Goal: Transaction & Acquisition: Purchase product/service

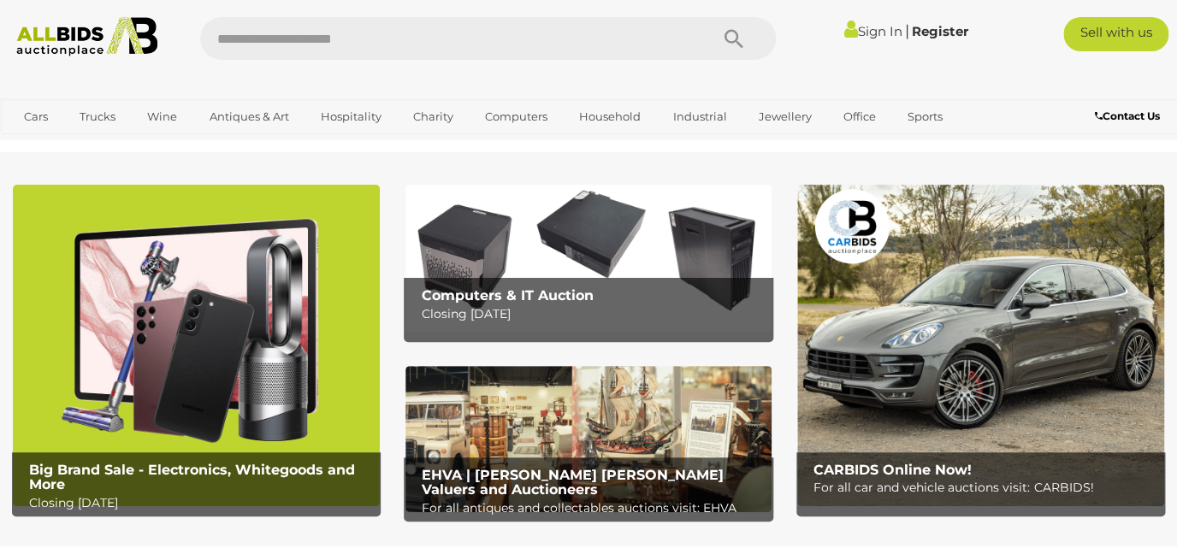
click at [354, 191] on link "View All Hospitality Auctions" at bounding box center [398, 192] width 176 height 27
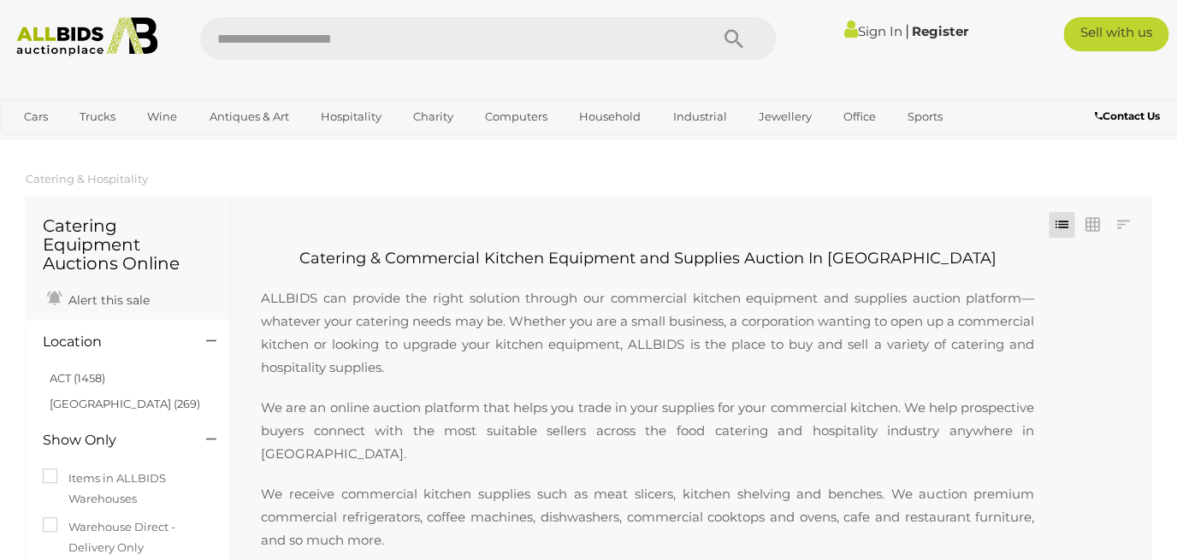
click at [463, 42] on input "text" at bounding box center [445, 38] width 491 height 43
type input "********"
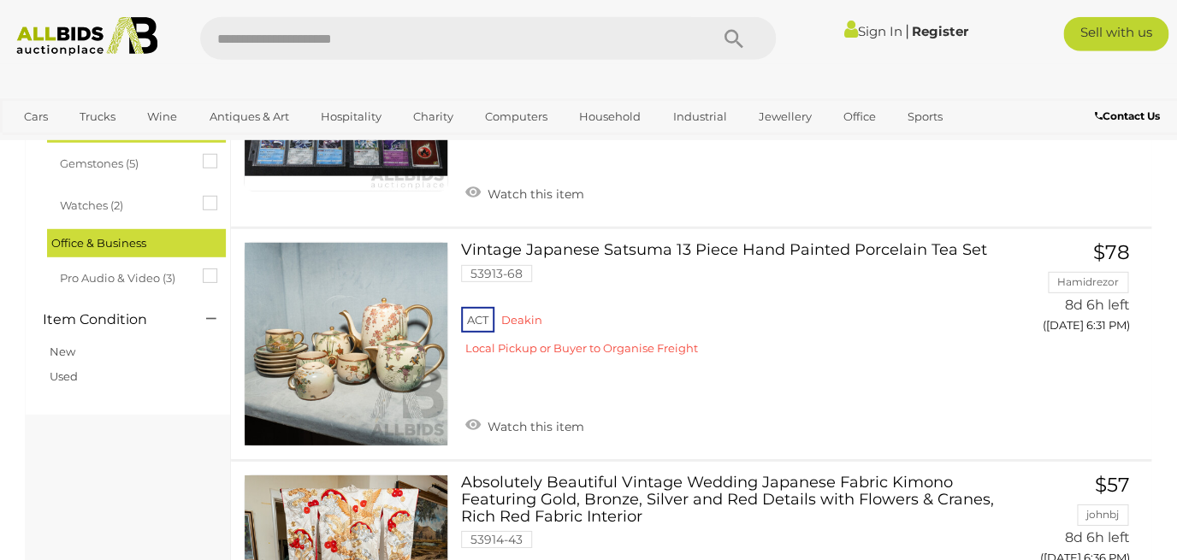
scroll to position [1657, 0]
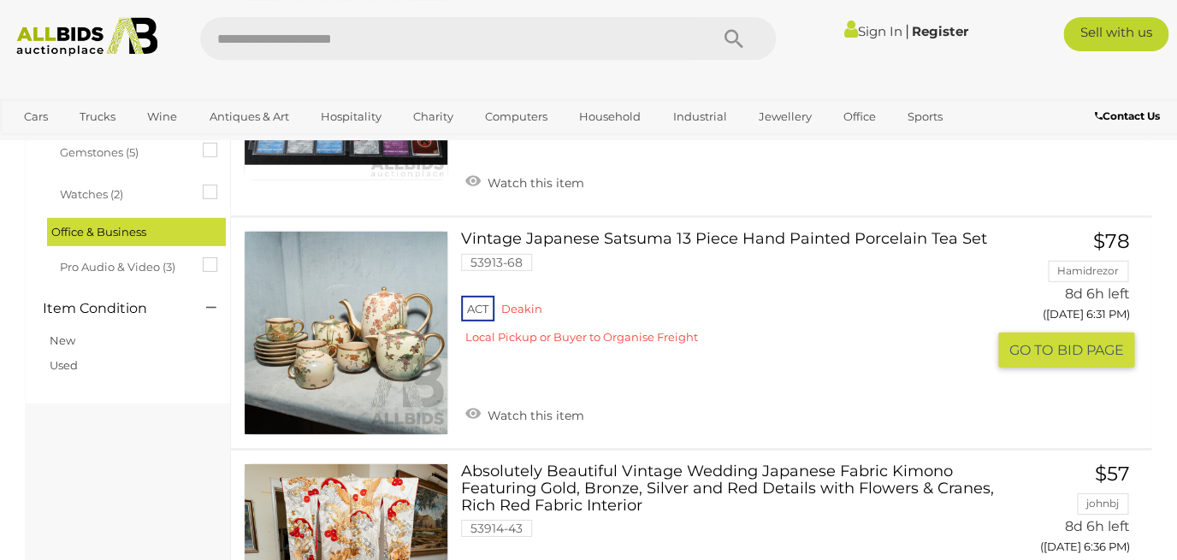
click at [818, 238] on link "Vintage Japanese Satsuma 13 Piece Hand Painted Porcelain Tea Set 53913-68 ACT D…" at bounding box center [729, 294] width 511 height 127
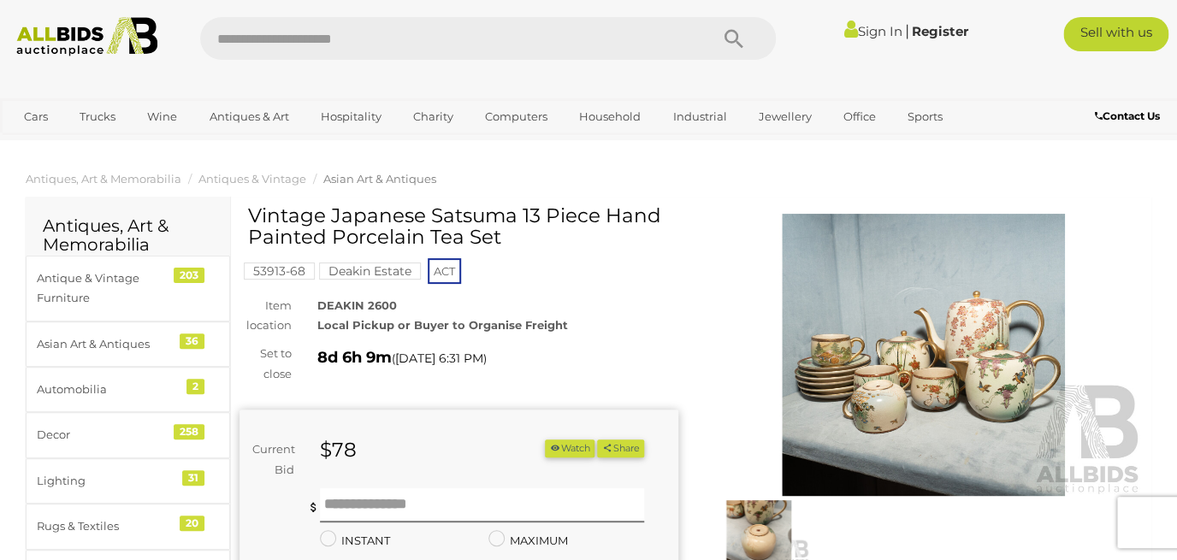
click at [1001, 381] on img at bounding box center [923, 355] width 439 height 283
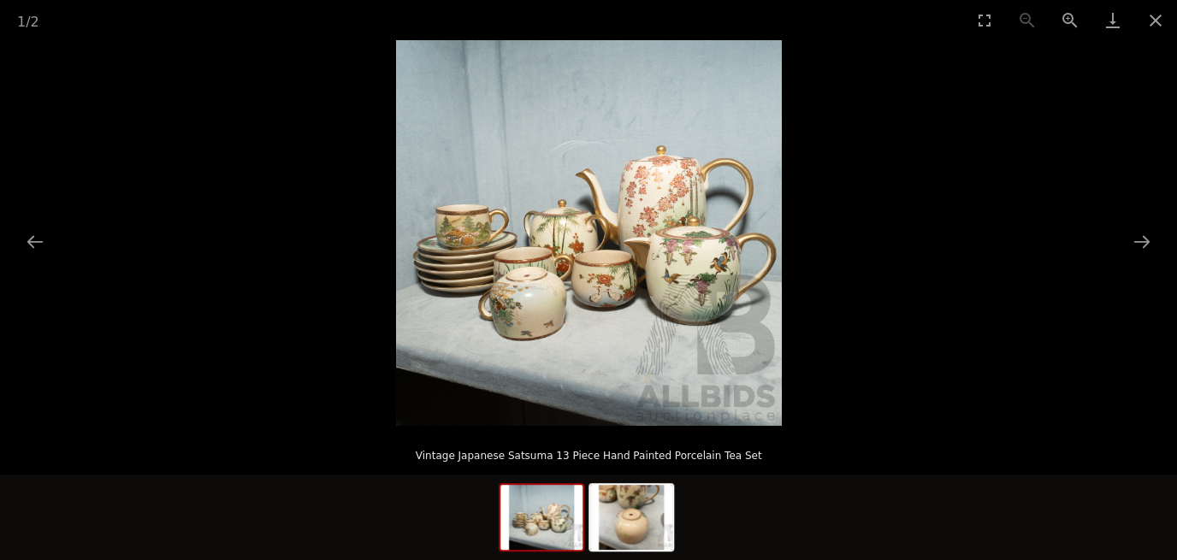
click at [686, 281] on img at bounding box center [589, 233] width 386 height 386
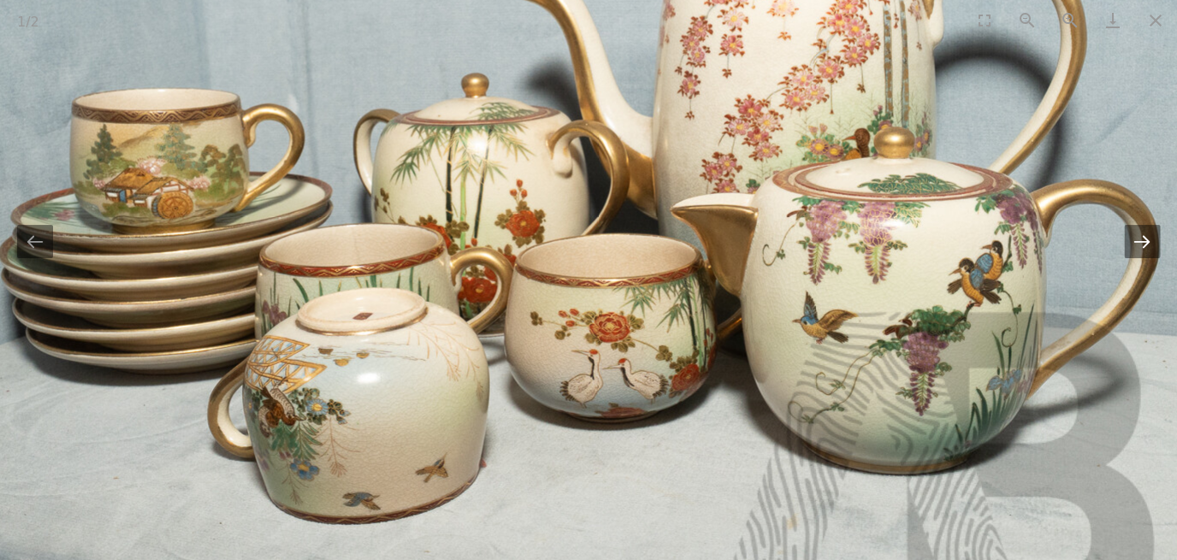
click at [1140, 255] on button "Next slide" at bounding box center [1142, 241] width 36 height 33
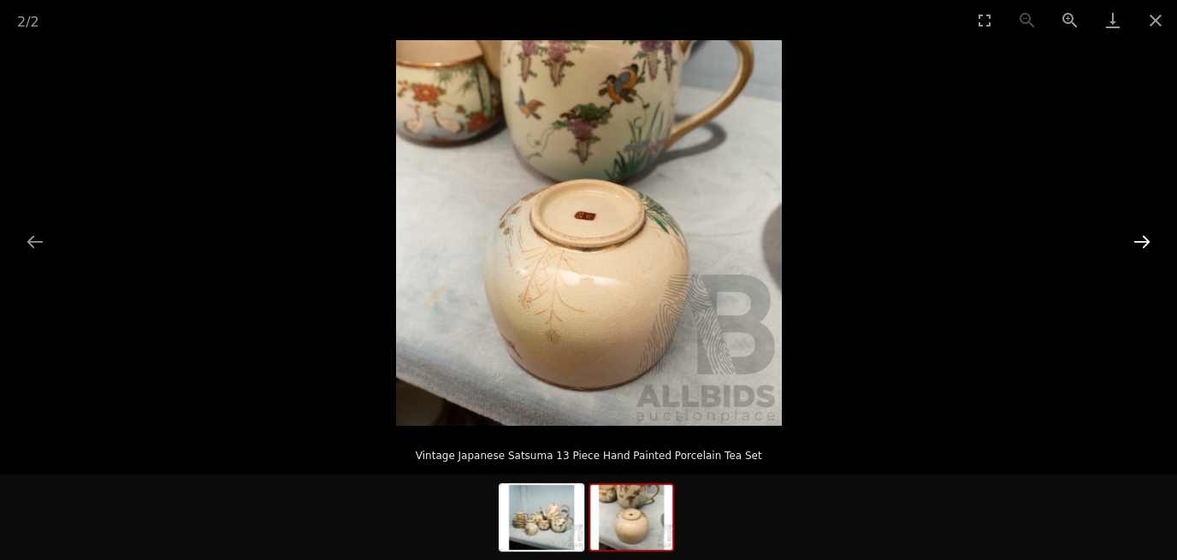
click at [1140, 255] on button "Next slide" at bounding box center [1142, 241] width 36 height 33
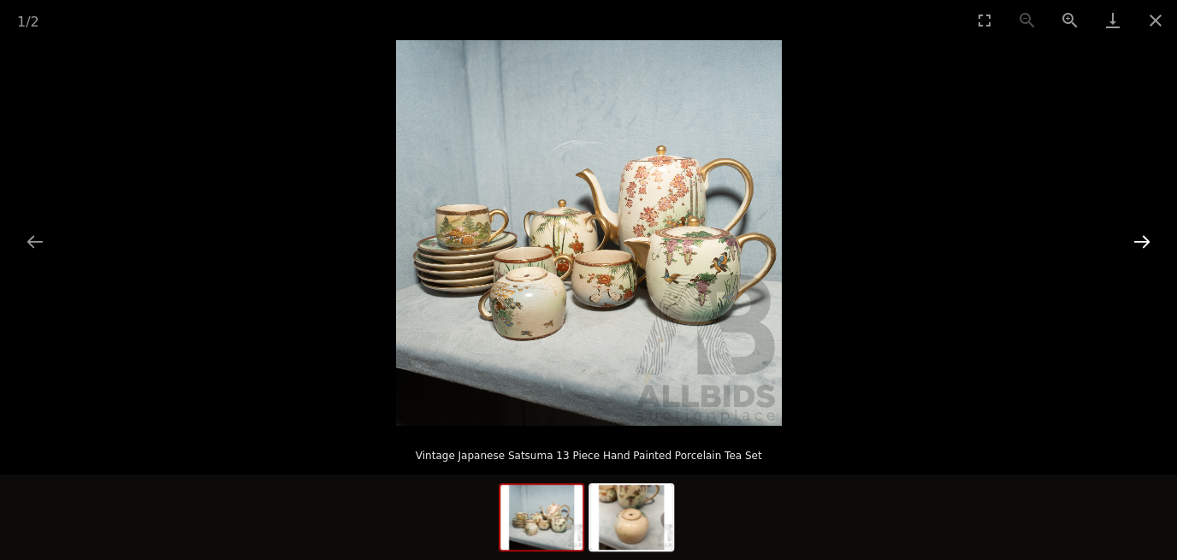
click at [1140, 255] on button "Next slide" at bounding box center [1142, 241] width 36 height 33
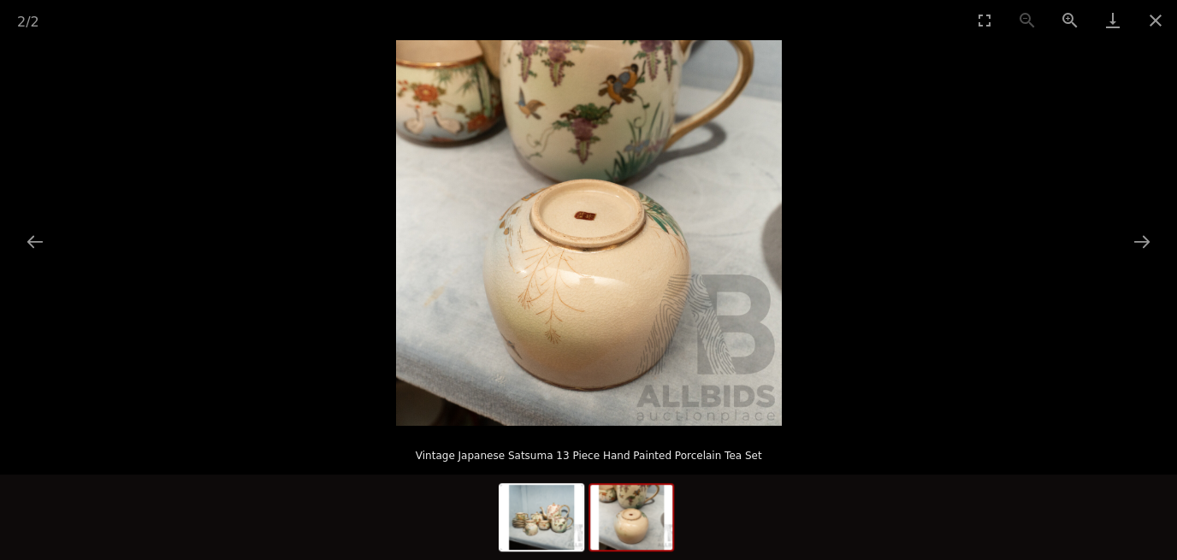
click at [584, 231] on img at bounding box center [589, 233] width 386 height 386
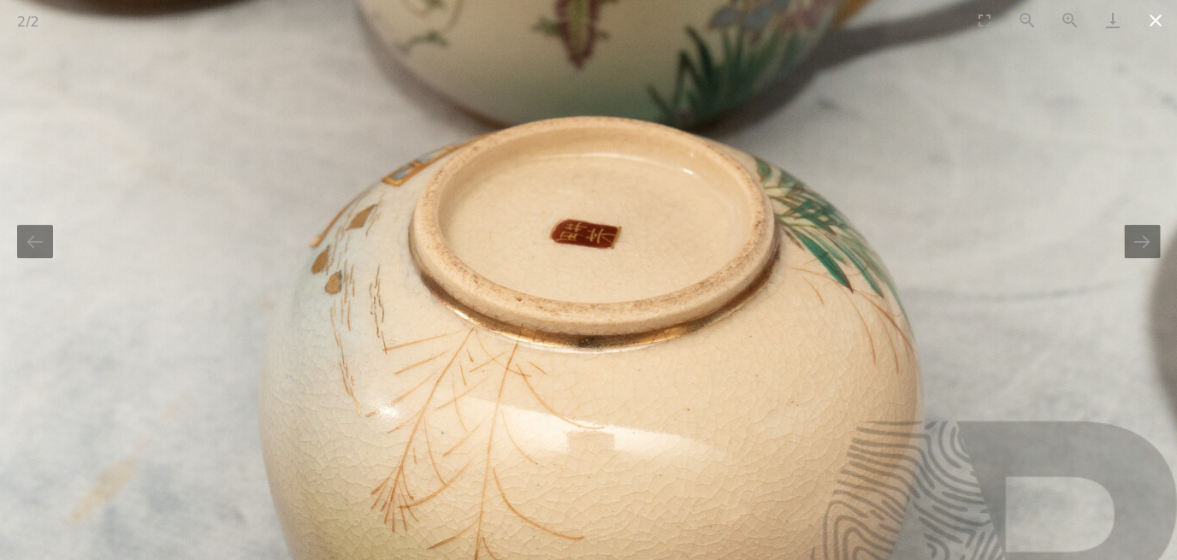
click at [1153, 21] on button "Close gallery" at bounding box center [1155, 20] width 43 height 40
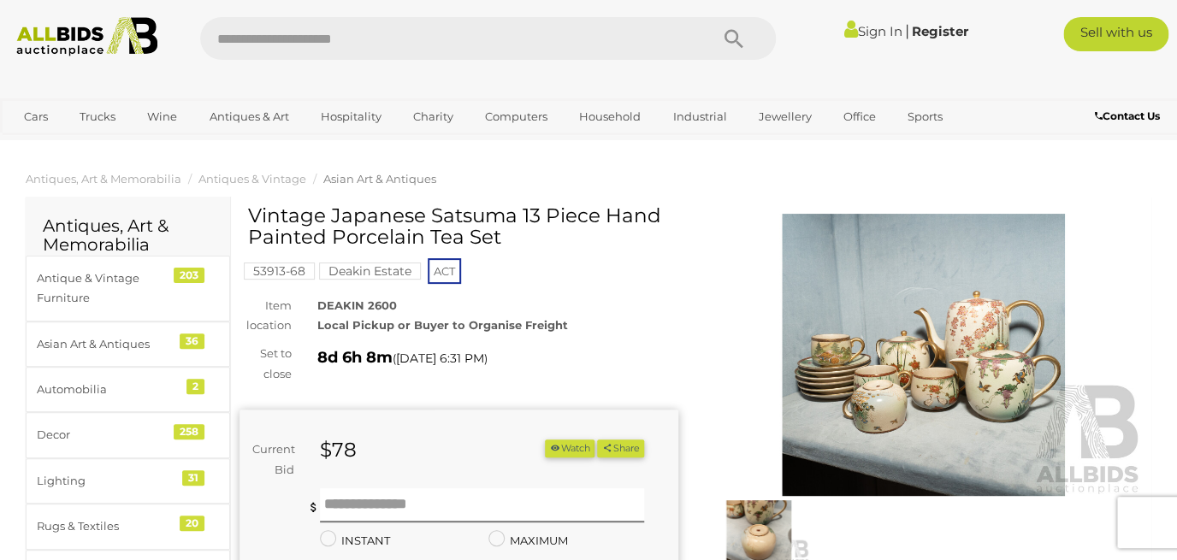
click at [975, 387] on img at bounding box center [923, 355] width 439 height 283
click at [975, 387] on div at bounding box center [588, 233] width 1177 height 386
click at [886, 349] on img at bounding box center [923, 355] width 439 height 283
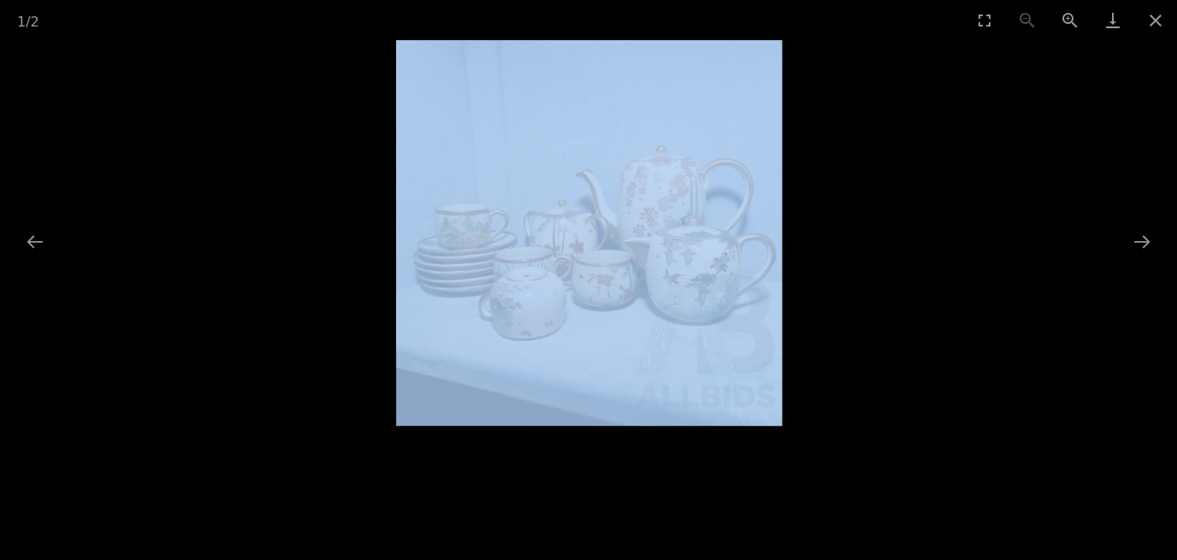
click at [886, 349] on picture at bounding box center [588, 233] width 1177 height 386
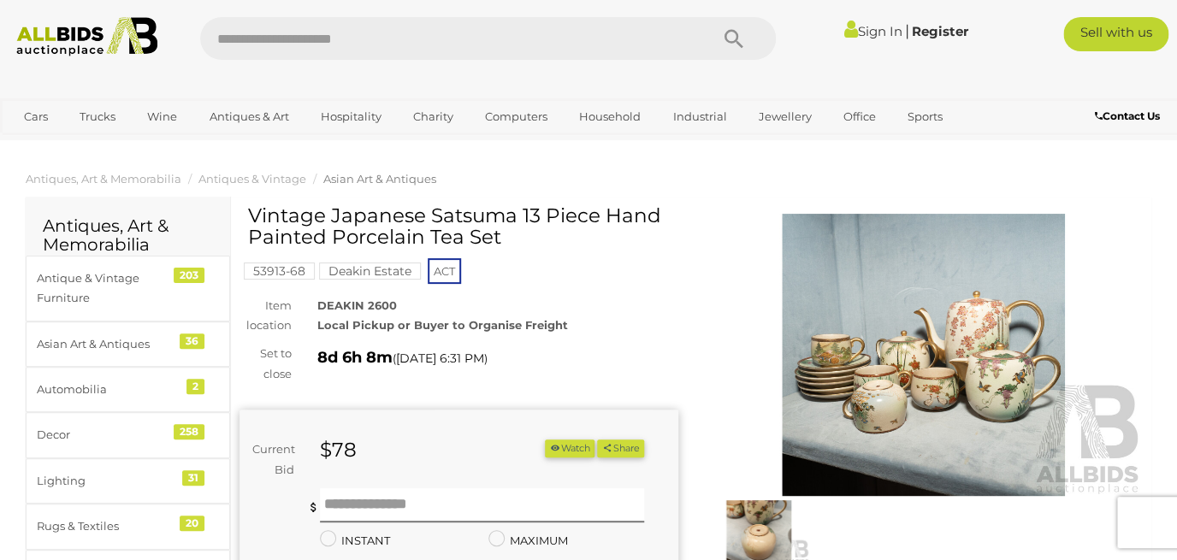
click at [886, 349] on img at bounding box center [923, 355] width 439 height 283
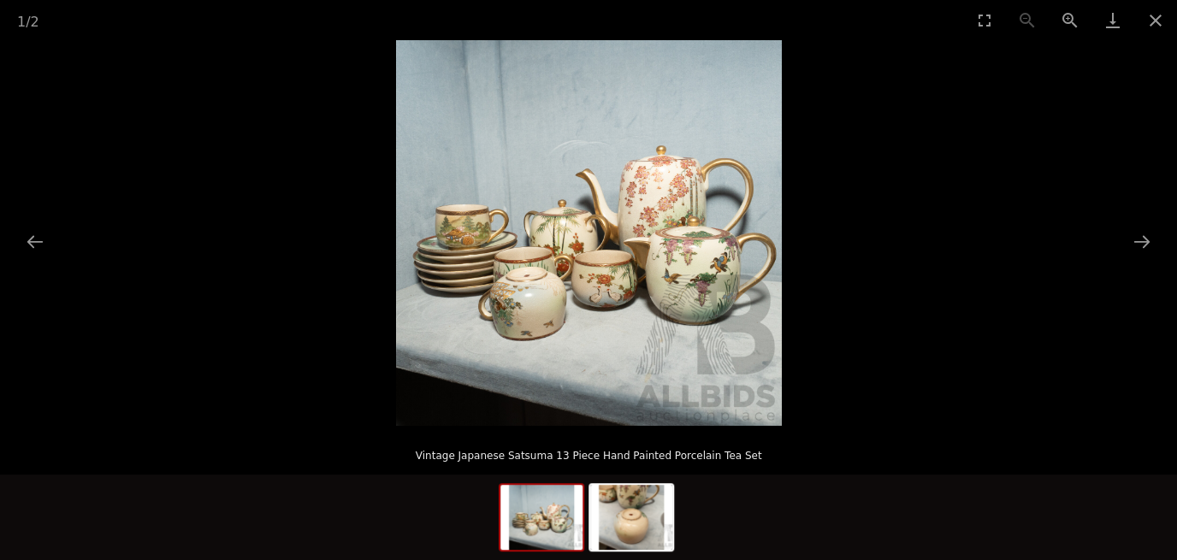
click at [523, 192] on img at bounding box center [589, 233] width 386 height 386
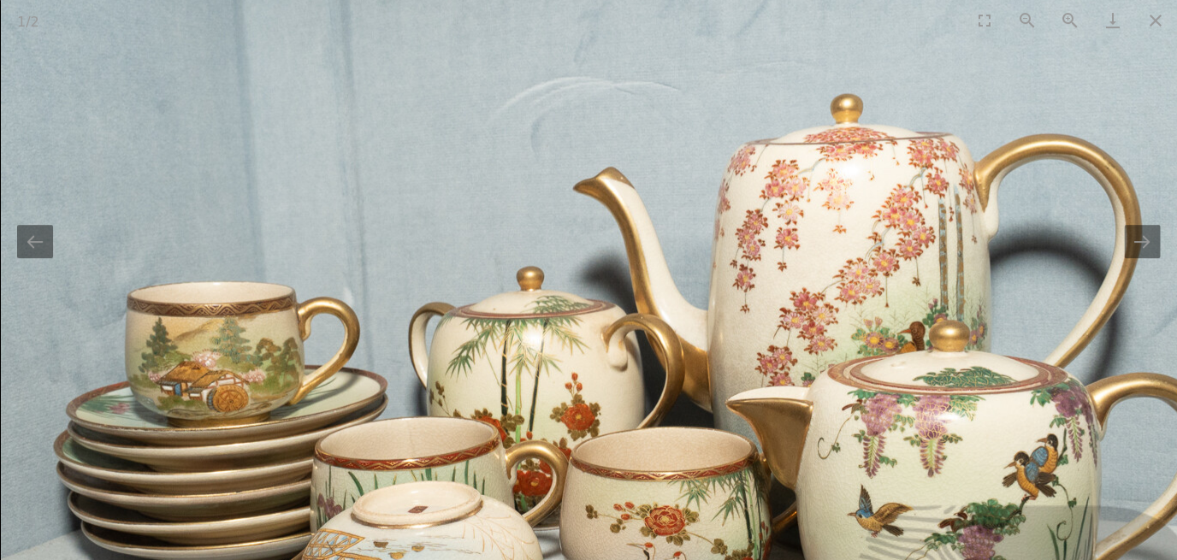
scroll to position [459, 0]
click at [1103, 165] on img at bounding box center [615, 372] width 1231 height 1231
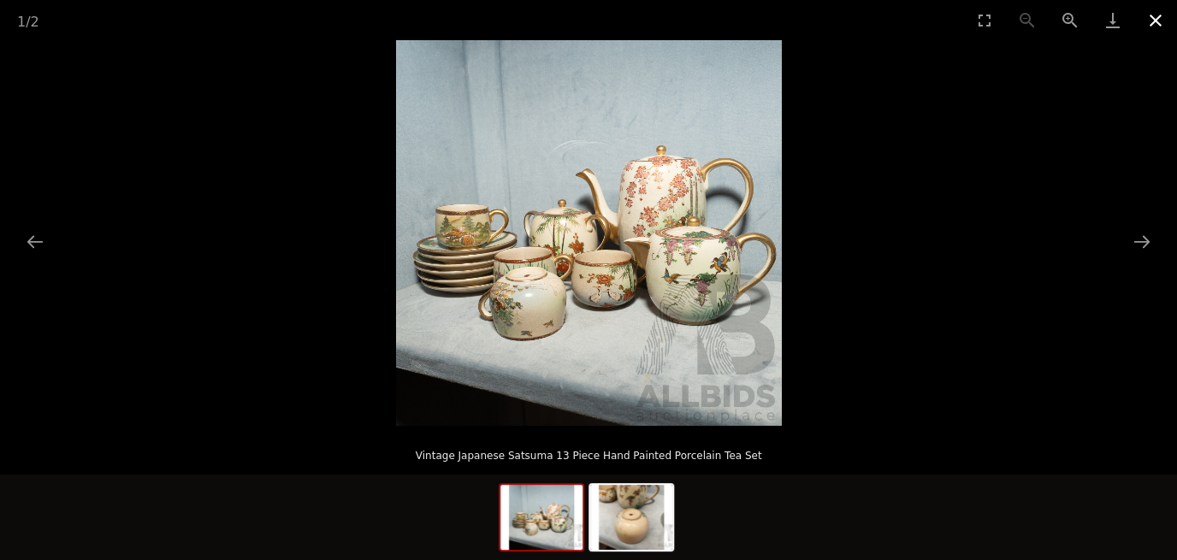
click at [1154, 21] on button "Close gallery" at bounding box center [1155, 20] width 43 height 40
